Goal: Use online tool/utility: Utilize a website feature to perform a specific function

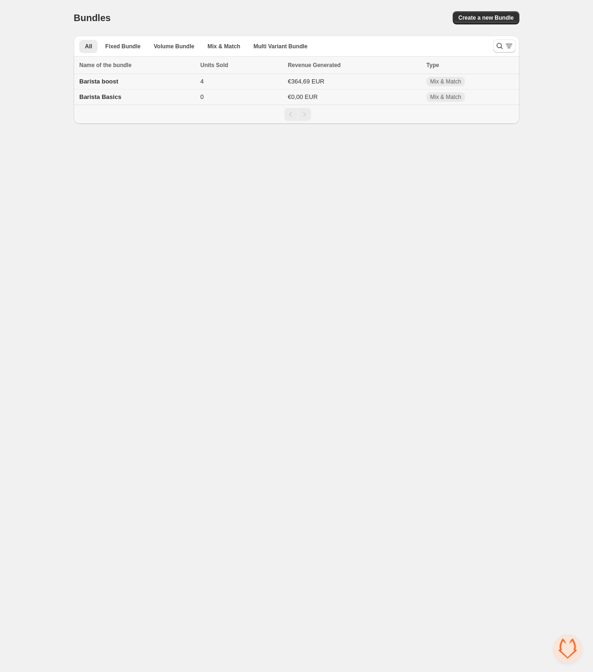
click at [113, 86] on td "Barista boost" at bounding box center [136, 81] width 124 height 15
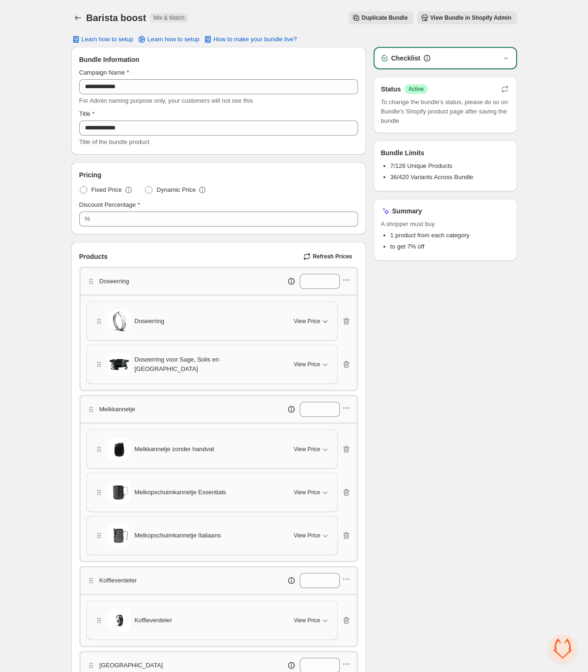
click at [322, 323] on icon "button" at bounding box center [325, 321] width 9 height 9
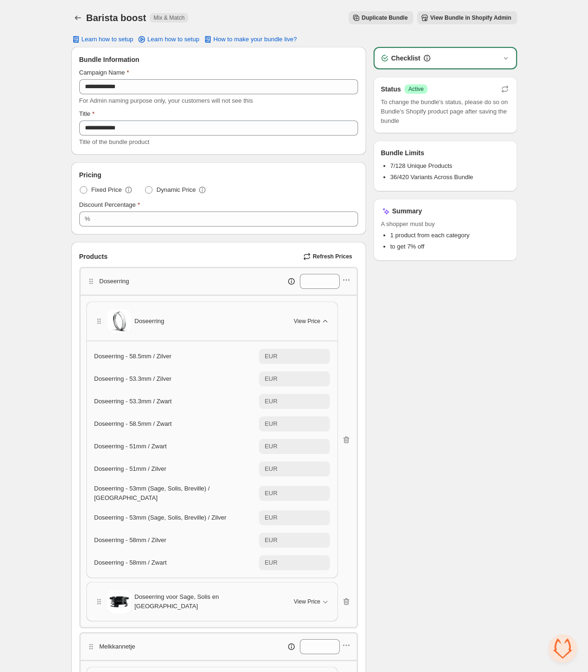
scroll to position [258, 0]
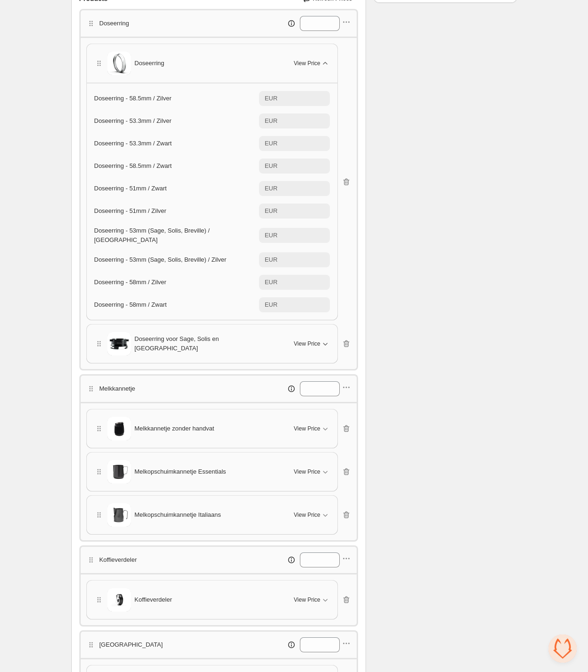
click at [316, 336] on button "View Price" at bounding box center [311, 343] width 47 height 15
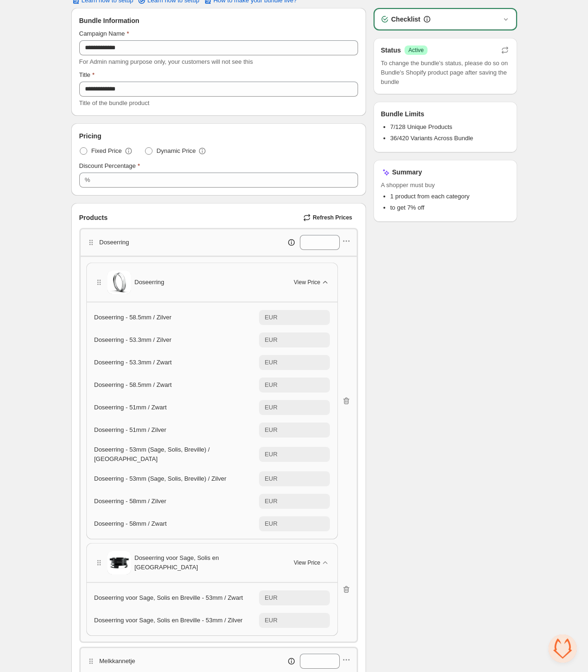
scroll to position [0, 0]
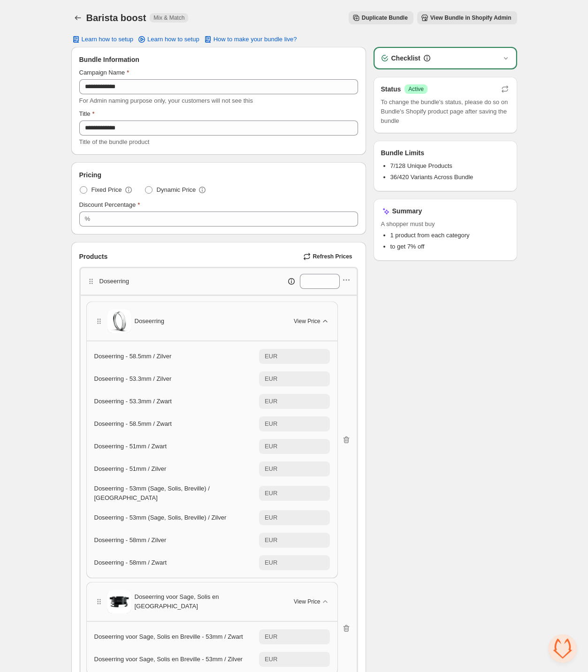
click at [63, 15] on div "**********" at bounding box center [294, 614] width 468 height 1228
click at [71, 16] on button "Back" at bounding box center [77, 17] width 13 height 13
